Goal: Check status

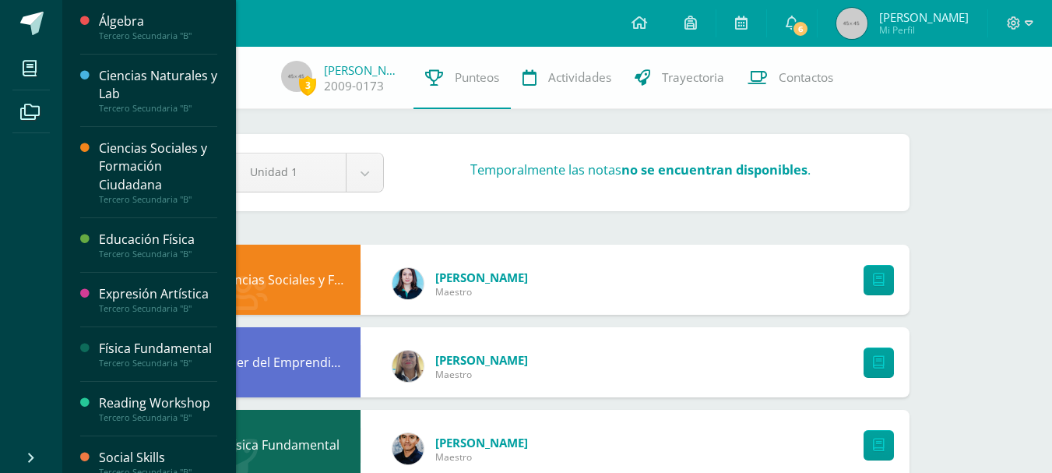
click at [131, 19] on div "Álgebra" at bounding box center [158, 21] width 118 height 18
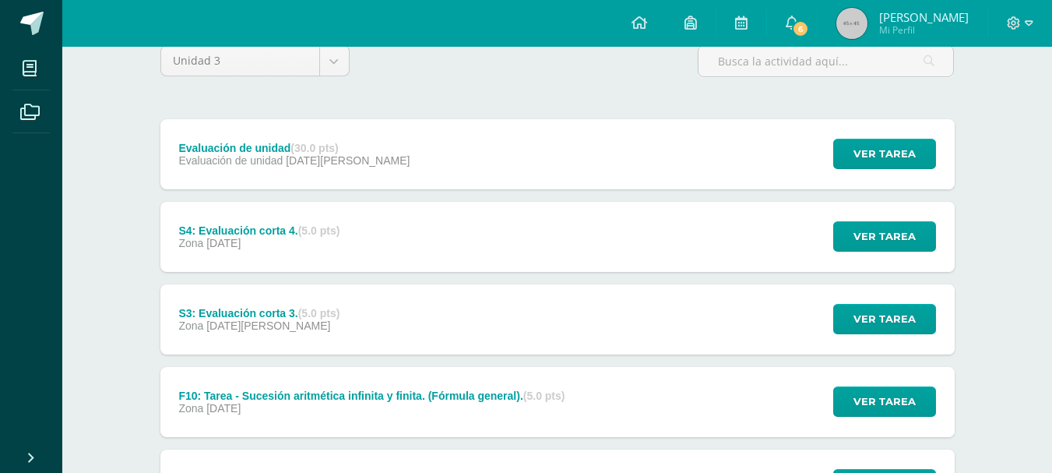
scroll to position [156, 0]
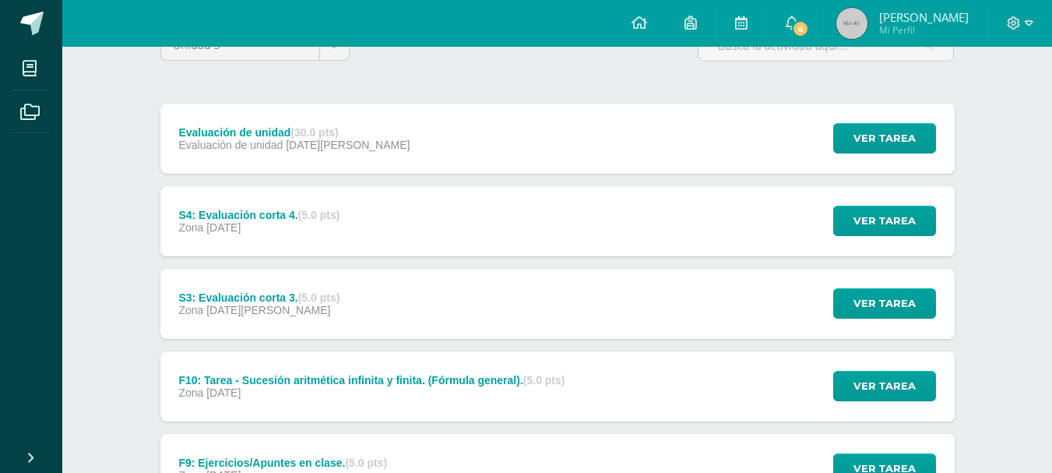
click at [417, 397] on div "Zona [DATE]" at bounding box center [371, 392] width 386 height 12
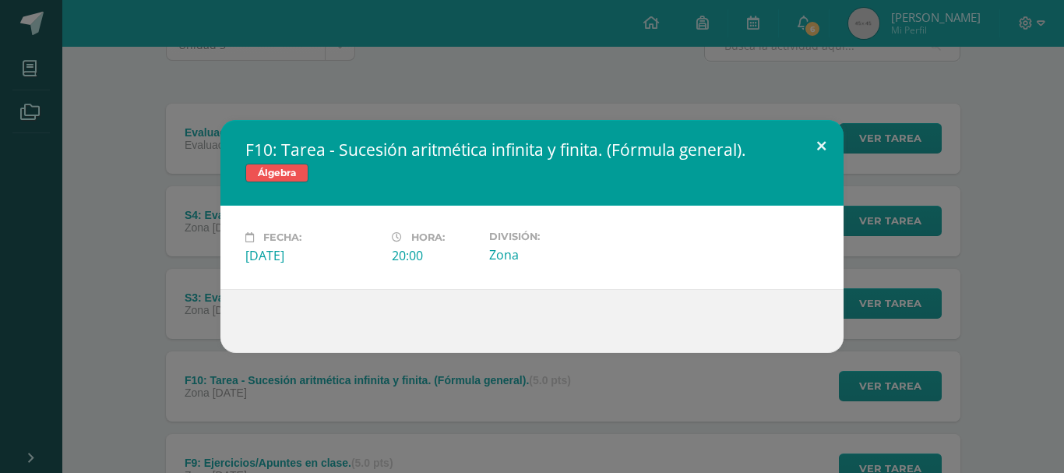
click at [824, 151] on button at bounding box center [821, 146] width 44 height 53
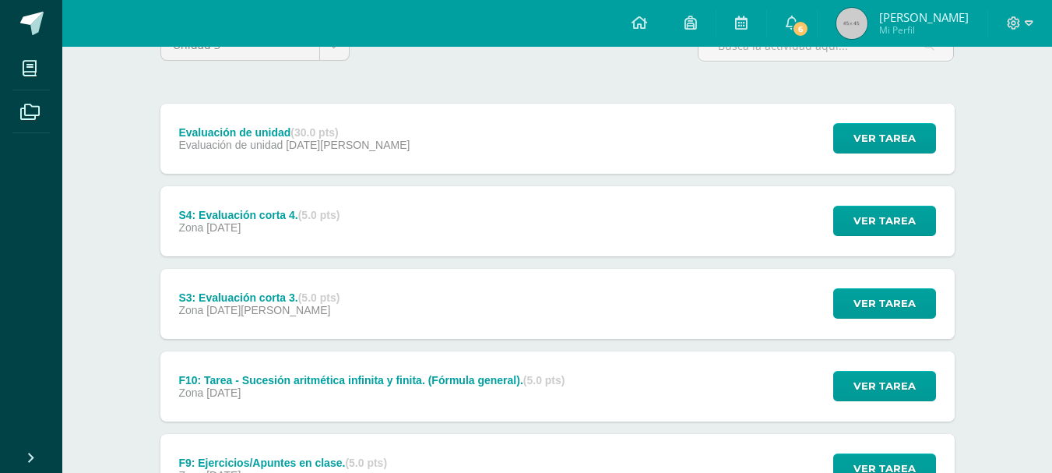
click at [537, 135] on div "Evaluación de unidad (30.0 pts) Evaluación de unidad [DATE][PERSON_NAME] Ver ta…" at bounding box center [557, 139] width 794 height 70
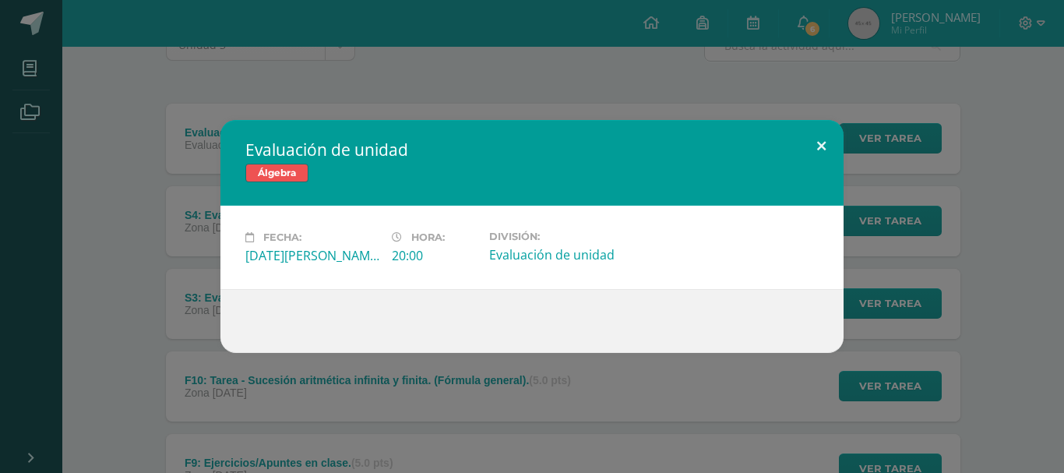
click at [818, 140] on button at bounding box center [821, 146] width 44 height 53
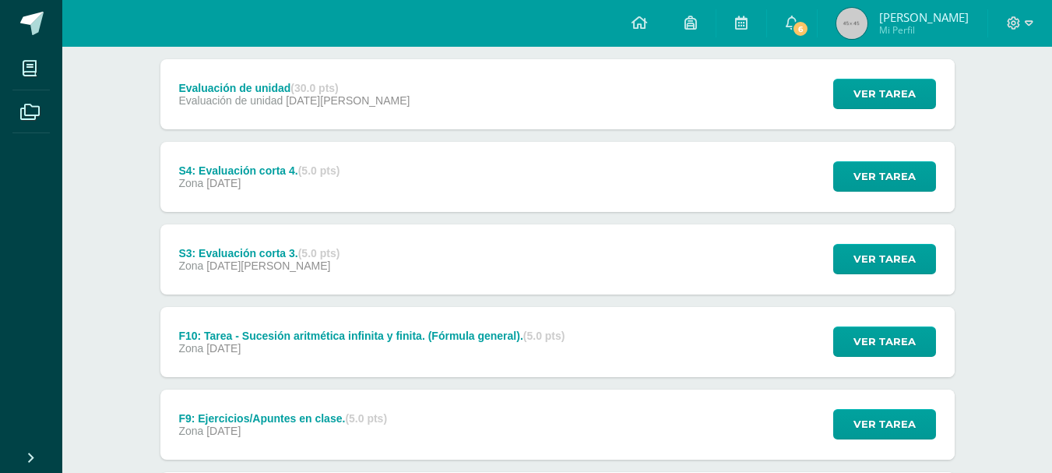
scroll to position [234, 0]
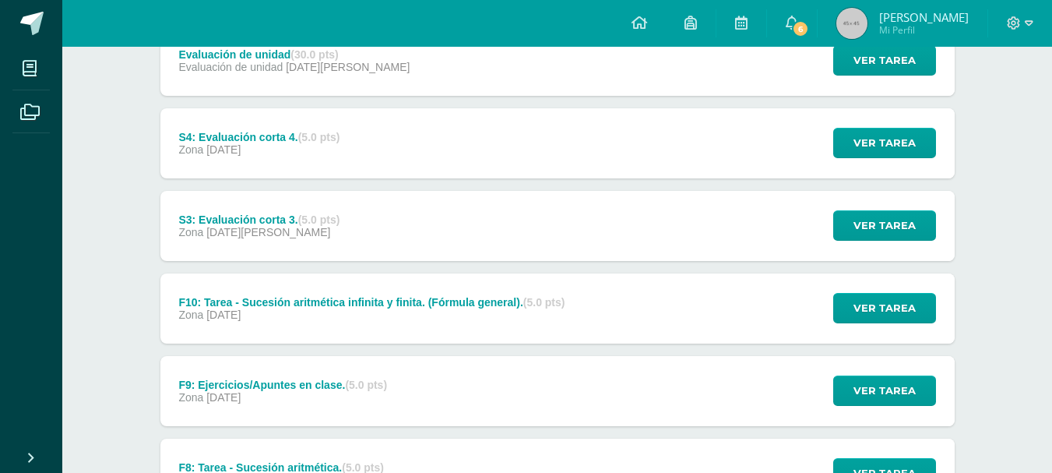
click at [225, 308] on span "[DATE]" at bounding box center [223, 314] width 34 height 12
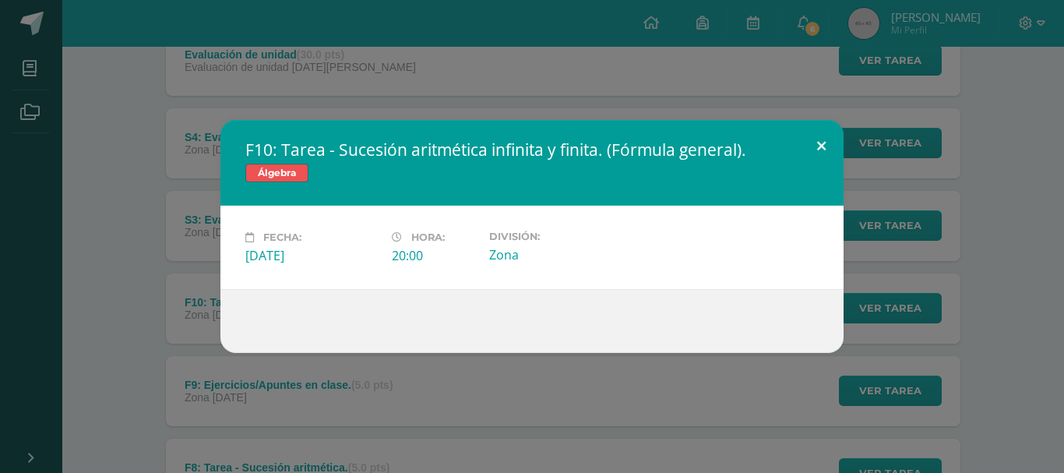
click at [824, 150] on button at bounding box center [821, 146] width 44 height 53
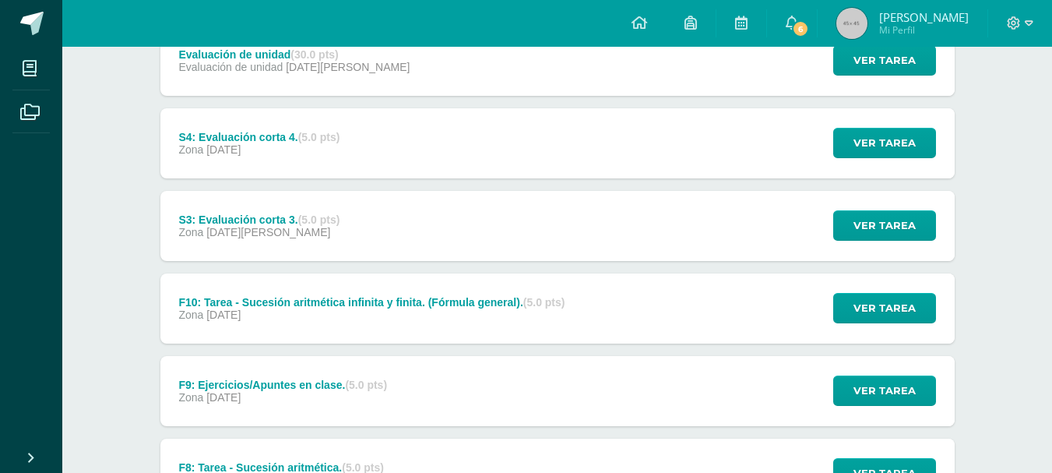
scroll to position [311, 0]
